Goal: Information Seeking & Learning: Learn about a topic

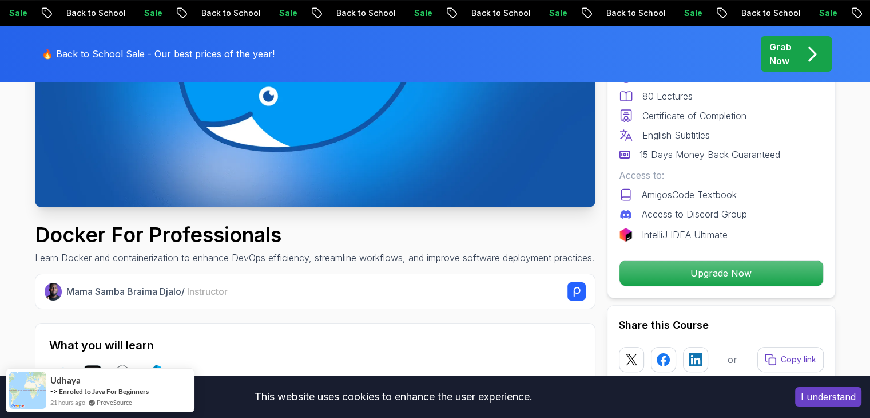
scroll to position [257, 0]
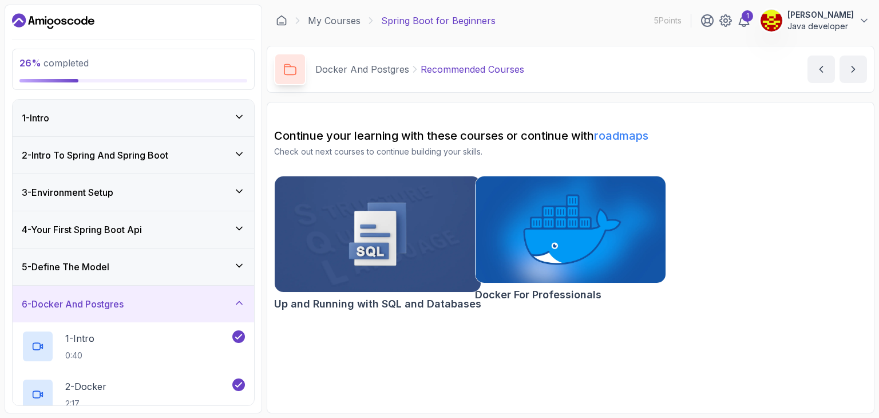
scroll to position [427, 0]
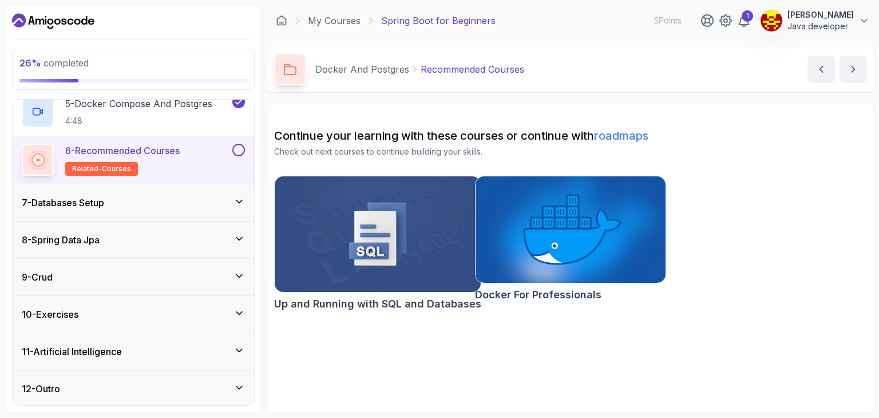
click at [185, 200] on div "7 - Databases Setup" at bounding box center [133, 203] width 223 height 14
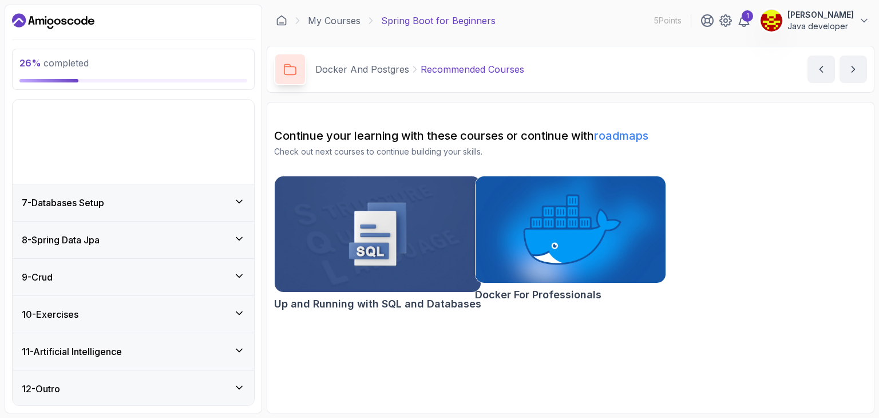
scroll to position [138, 0]
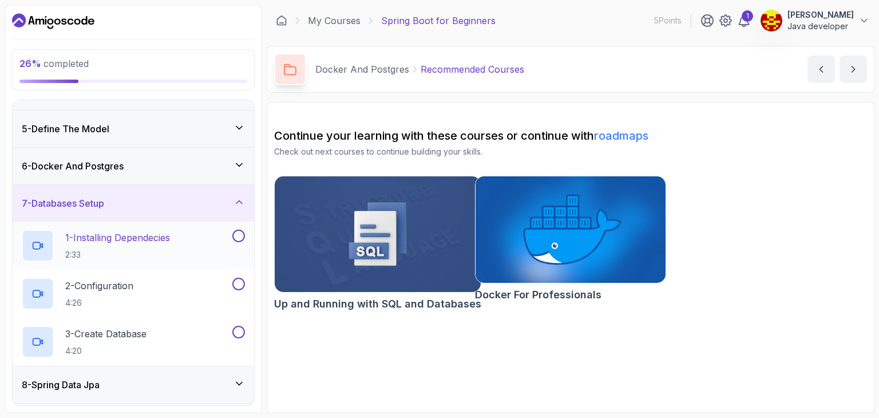
click at [211, 237] on div "1 - Installing Dependecies 2:33" at bounding box center [126, 245] width 208 height 32
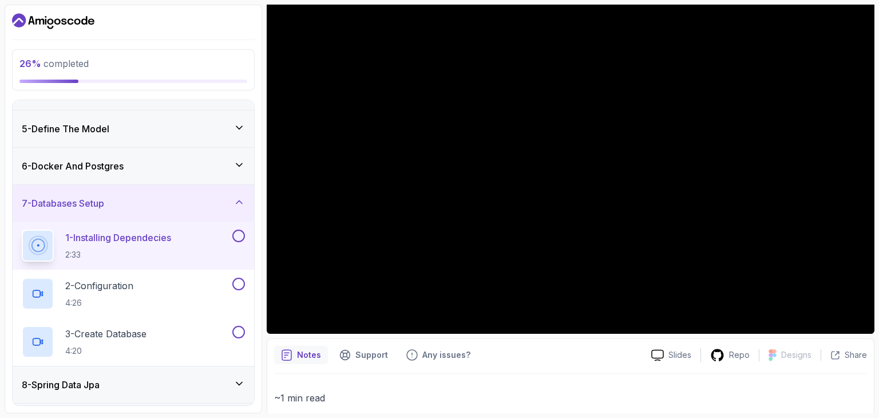
scroll to position [110, 0]
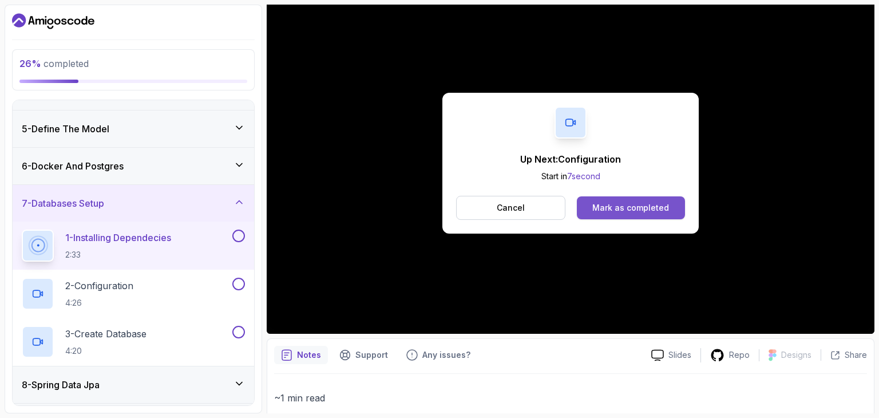
click at [598, 204] on div "Mark as completed" at bounding box center [630, 207] width 77 height 11
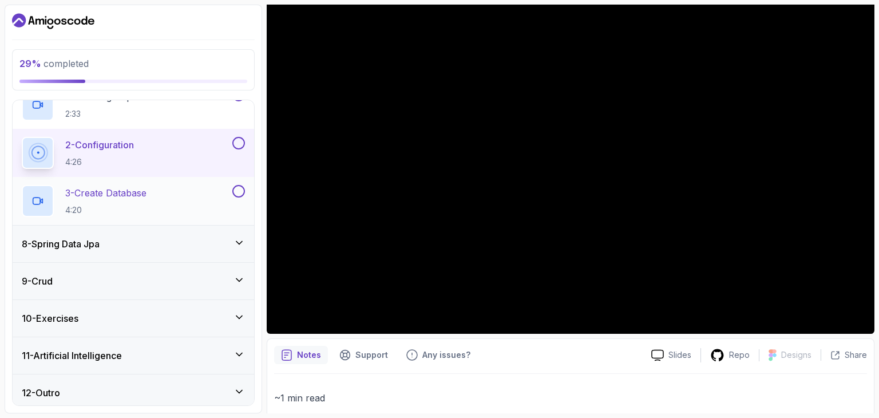
scroll to position [280, 0]
click at [239, 239] on icon at bounding box center [238, 241] width 11 height 11
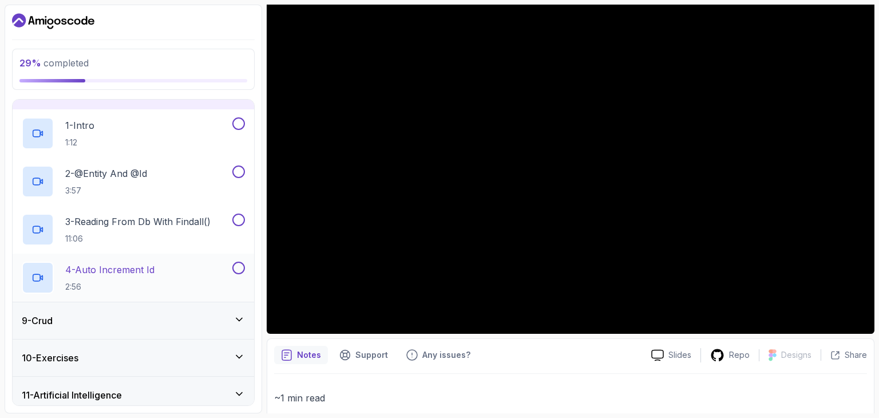
scroll to position [288, 0]
click at [238, 322] on icon at bounding box center [238, 318] width 11 height 11
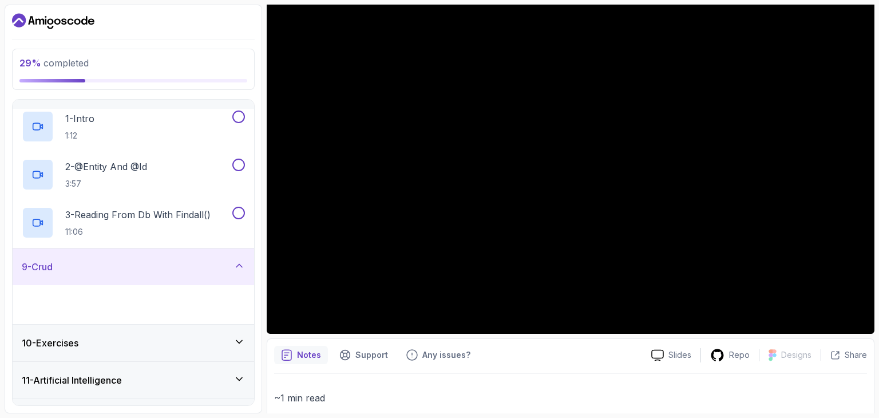
scroll to position [283, 0]
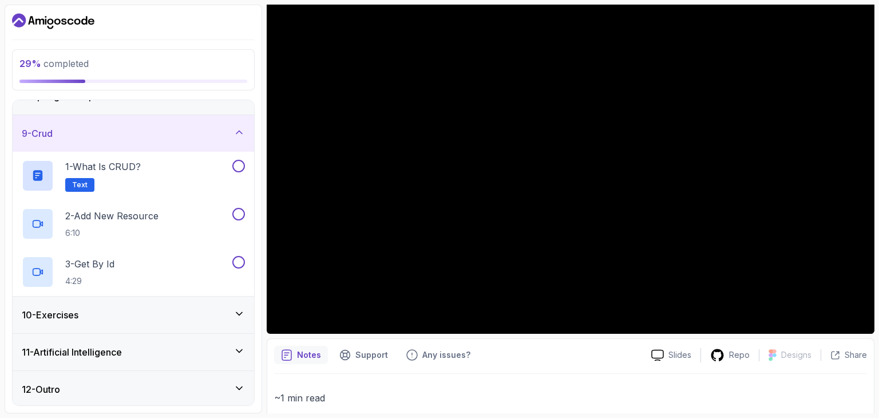
click at [231, 301] on div "10 - Exercises" at bounding box center [133, 314] width 241 height 37
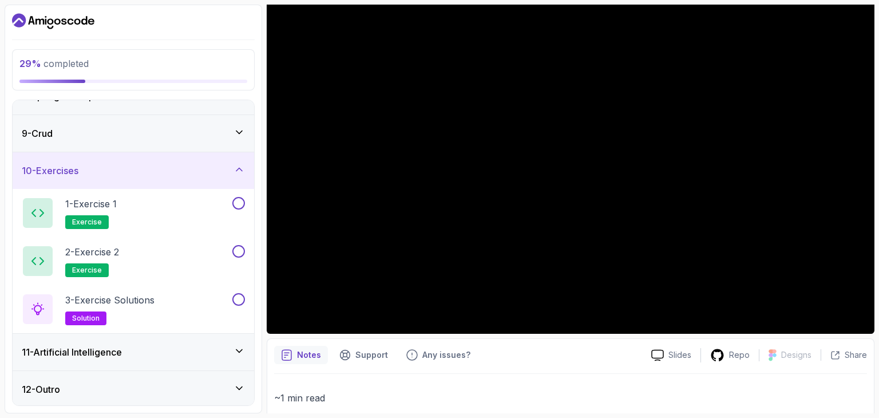
click at [224, 346] on div "11 - Artificial Intelligence" at bounding box center [133, 352] width 223 height 14
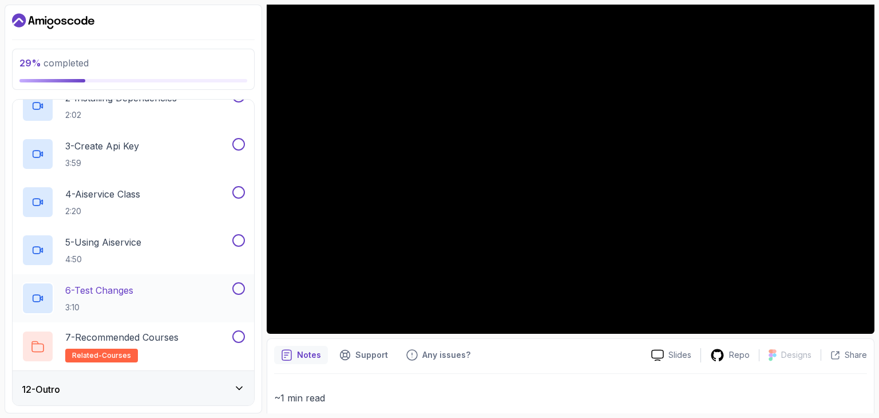
scroll to position [475, 0]
click at [232, 394] on div "12 - Outro" at bounding box center [133, 388] width 241 height 37
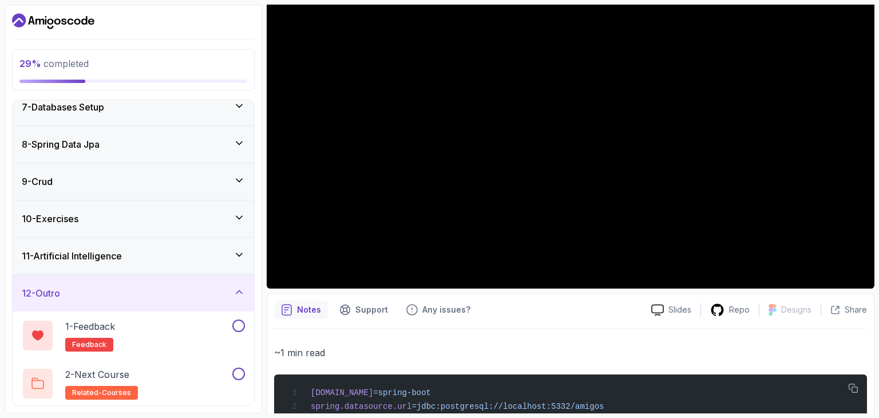
scroll to position [156, 0]
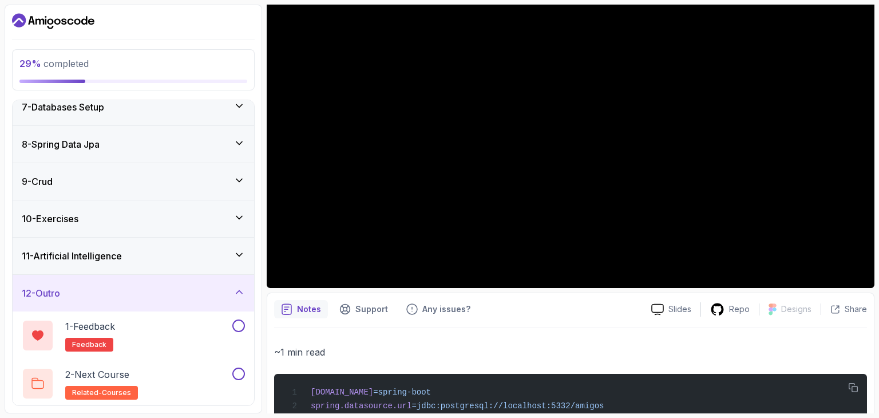
click at [238, 104] on icon at bounding box center [239, 105] width 6 height 3
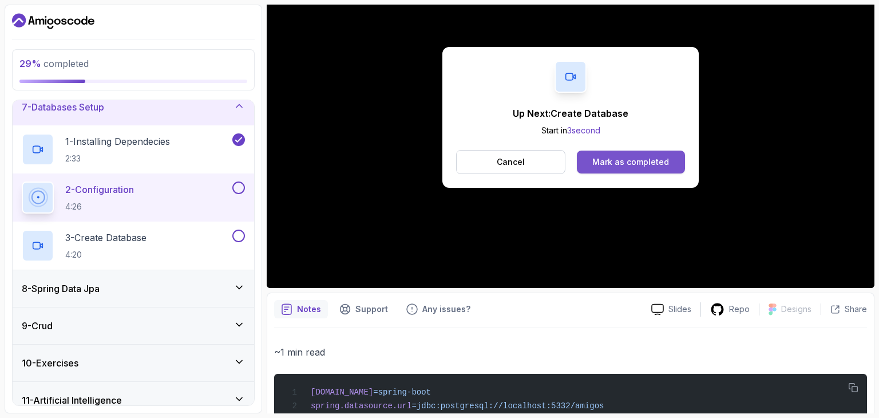
click at [647, 162] on div "Mark as completed" at bounding box center [630, 161] width 77 height 11
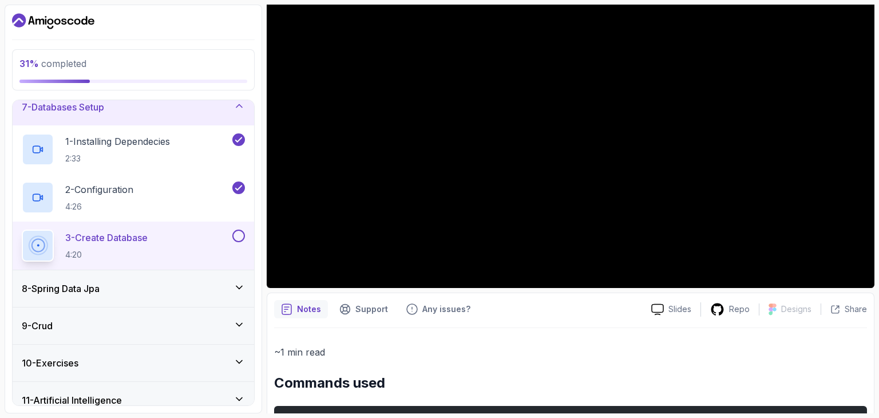
click at [224, 281] on div "8 - Spring Data Jpa" at bounding box center [133, 288] width 223 height 14
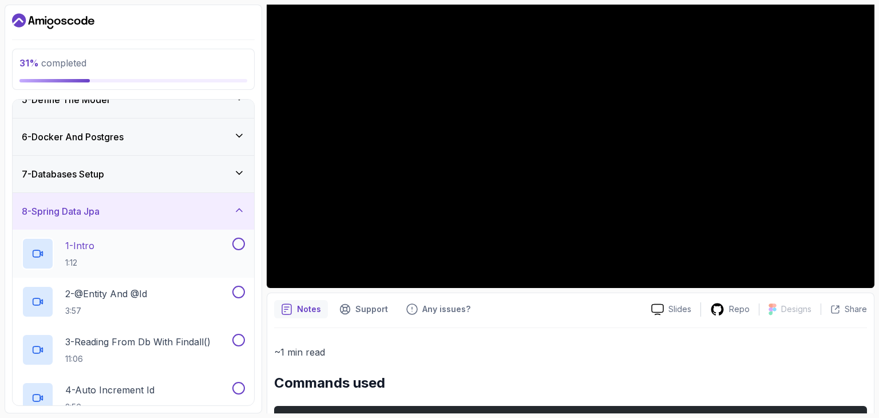
scroll to position [166, 0]
click at [240, 169] on icon at bounding box center [238, 173] width 11 height 11
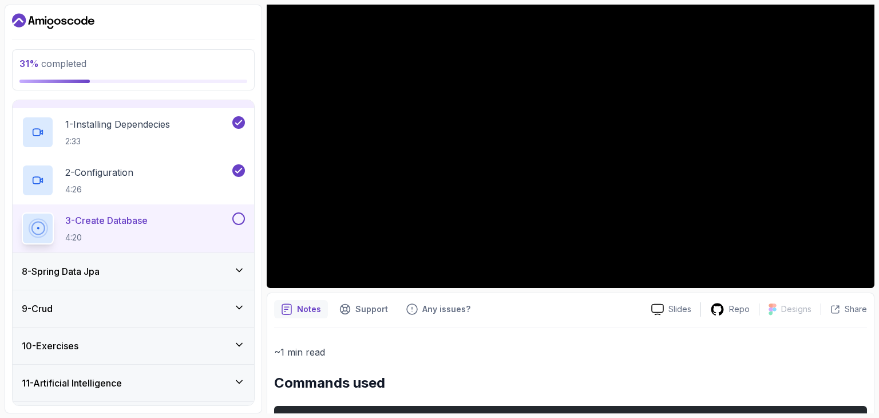
scroll to position [253, 0]
